Goal: Ask a question

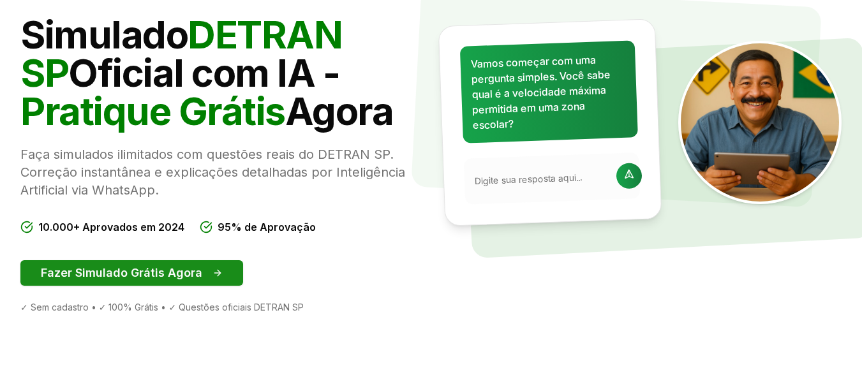
click at [182, 280] on button "Fazer Simulado Grátis Agora" at bounding box center [131, 273] width 223 height 26
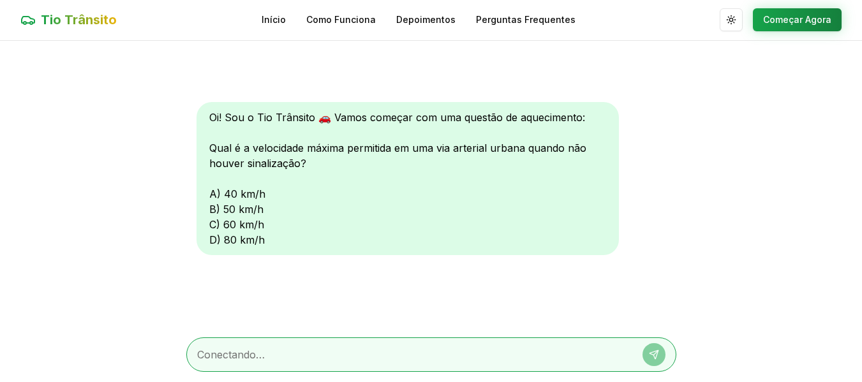
scroll to position [1, 0]
click at [250, 350] on textarea at bounding box center [413, 354] width 433 height 15
type textarea "d"
click at [647, 355] on button at bounding box center [653, 354] width 23 height 23
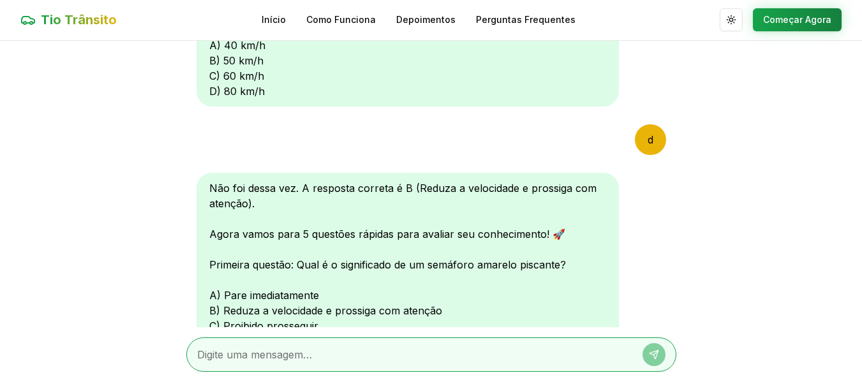
scroll to position [221, 0]
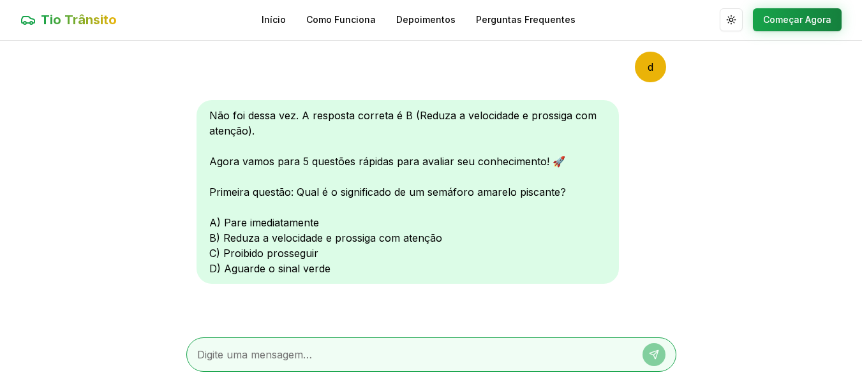
click at [239, 353] on textarea at bounding box center [413, 354] width 433 height 15
type textarea "b"
click at [651, 356] on icon at bounding box center [654, 355] width 10 height 10
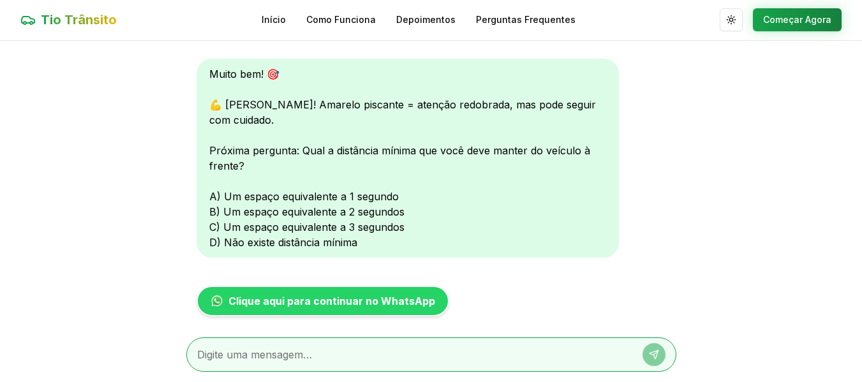
scroll to position [514, 0]
click at [378, 361] on textarea at bounding box center [413, 354] width 433 height 15
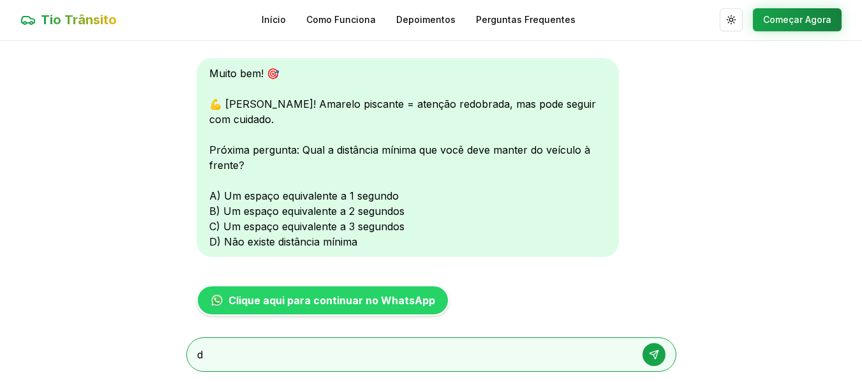
type textarea "d"
click at [658, 353] on icon at bounding box center [654, 355] width 10 height 10
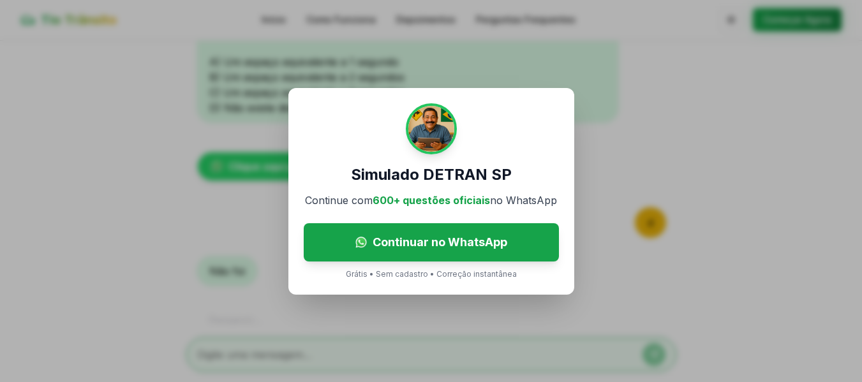
scroll to position [696, 0]
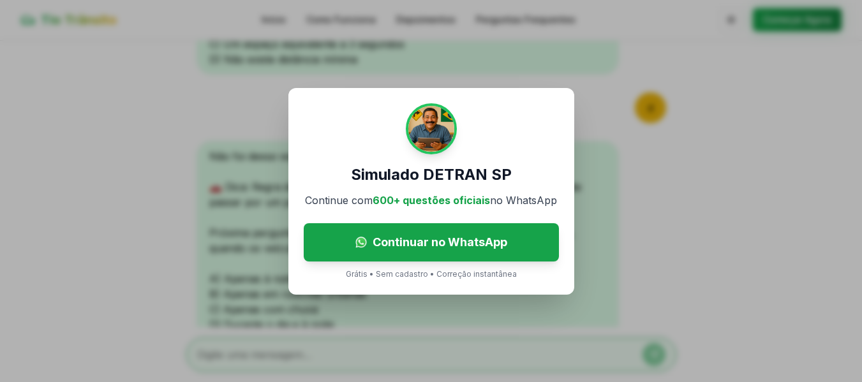
click at [562, 320] on div "Simulado DETRAN SP Continue com 600+ questões oficiais no WhatsApp Continuar no…" at bounding box center [431, 191] width 862 height 382
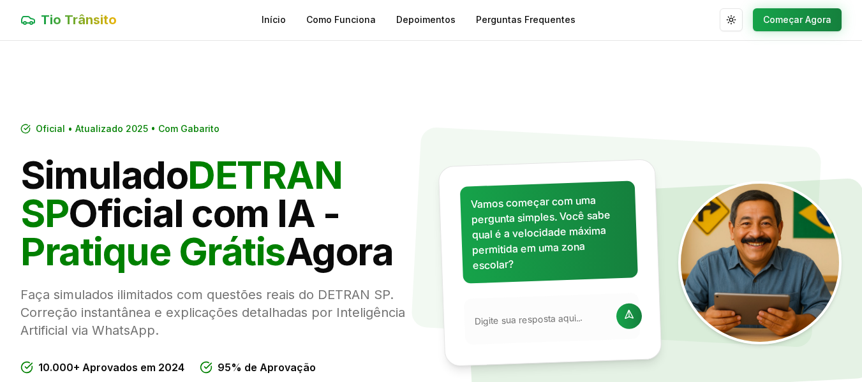
scroll to position [141, 0]
